Goal: Task Accomplishment & Management: Use online tool/utility

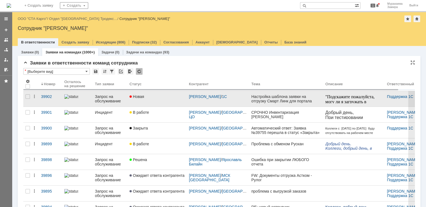
click at [114, 99] on div "Запрос на обслуживание" at bounding box center [110, 98] width 30 height 9
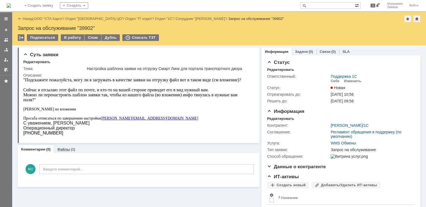
click at [63, 150] on link "Файлы" at bounding box center [63, 149] width 13 height 4
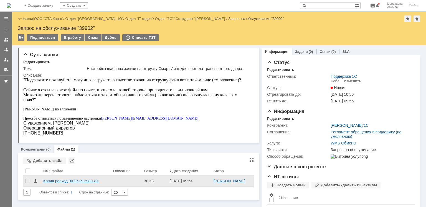
click at [61, 180] on div "Копия расход 00ТР-Р12980.xls" at bounding box center [75, 181] width 65 height 4
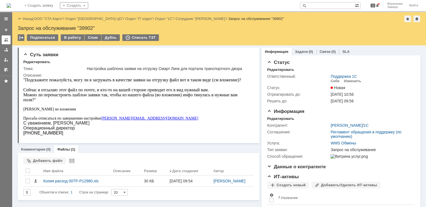
click at [9, 40] on link at bounding box center [6, 39] width 9 height 9
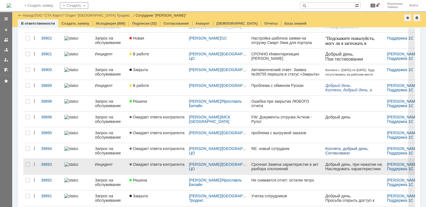
click at [97, 162] on div "Инцидент" at bounding box center [110, 164] width 30 height 4
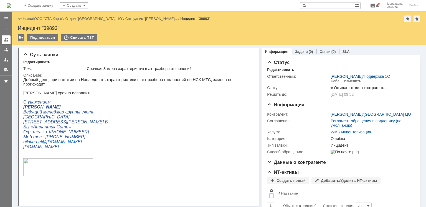
click at [8, 41] on div at bounding box center [6, 40] width 4 height 4
